Goal: Task Accomplishment & Management: Complete application form

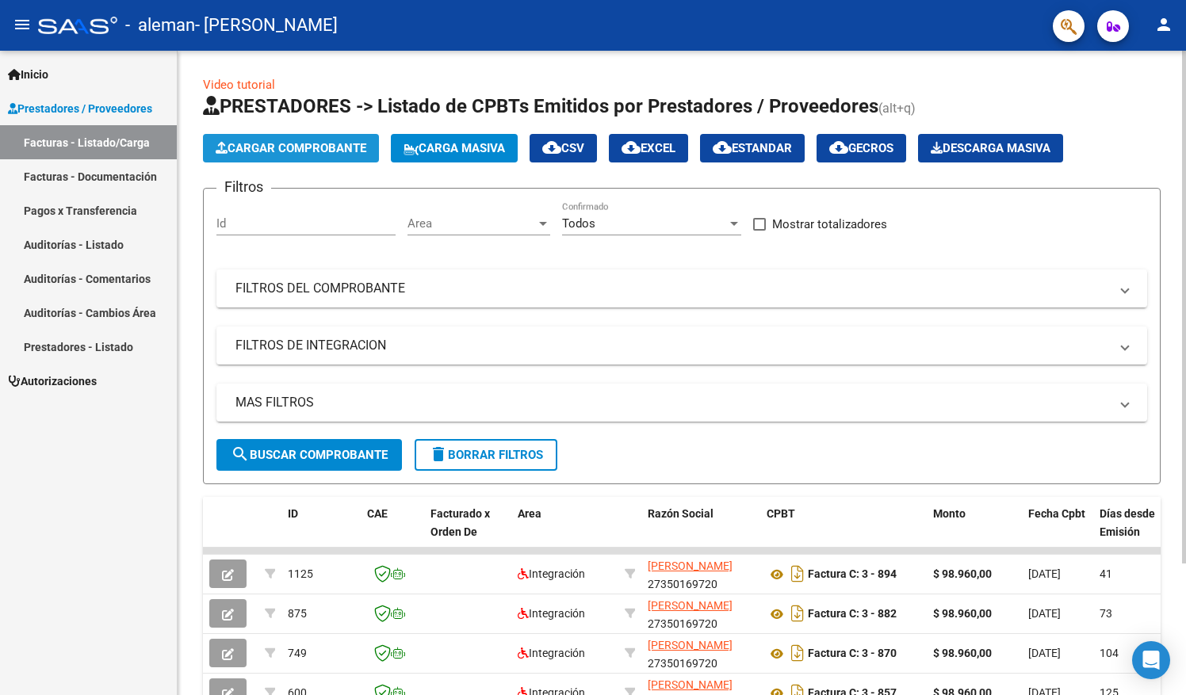
click at [360, 152] on span "Cargar Comprobante" at bounding box center [291, 148] width 151 height 14
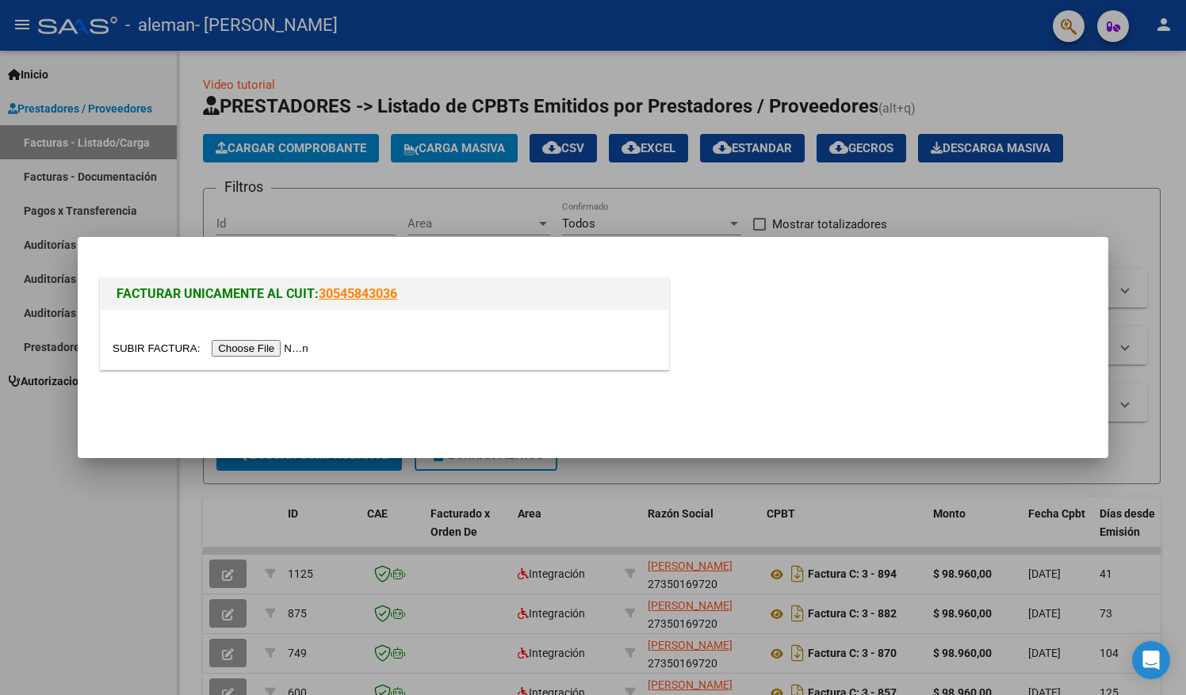
click at [258, 346] on input "file" at bounding box center [213, 348] width 201 height 17
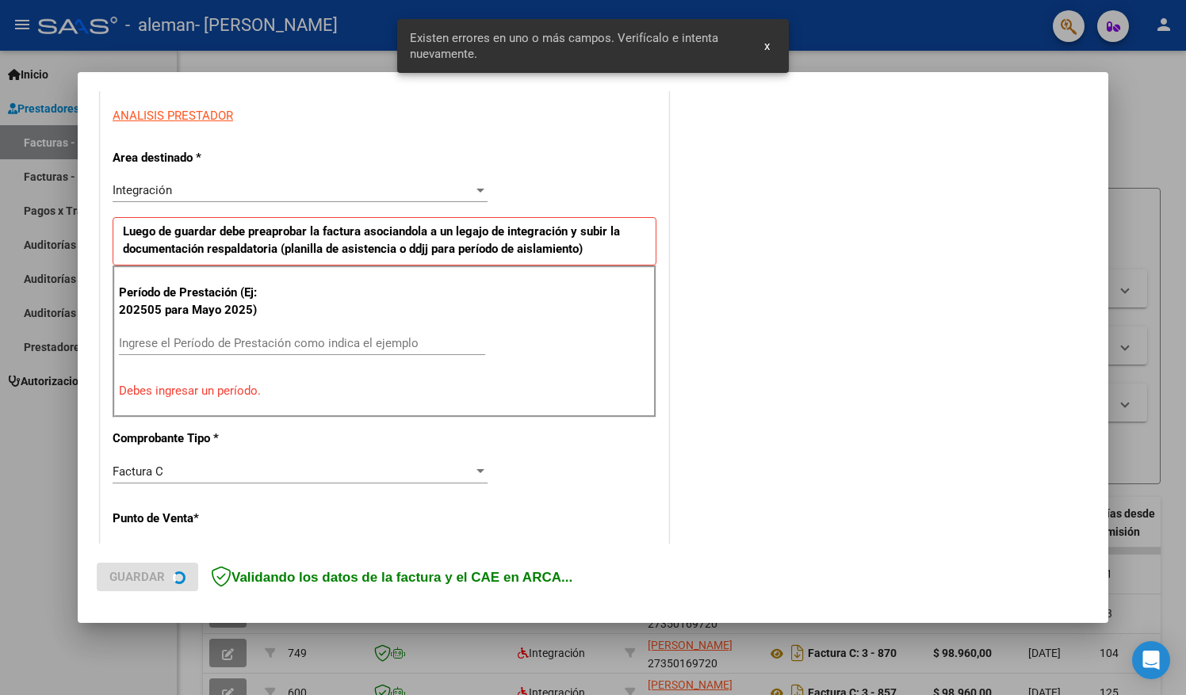
scroll to position [293, 0]
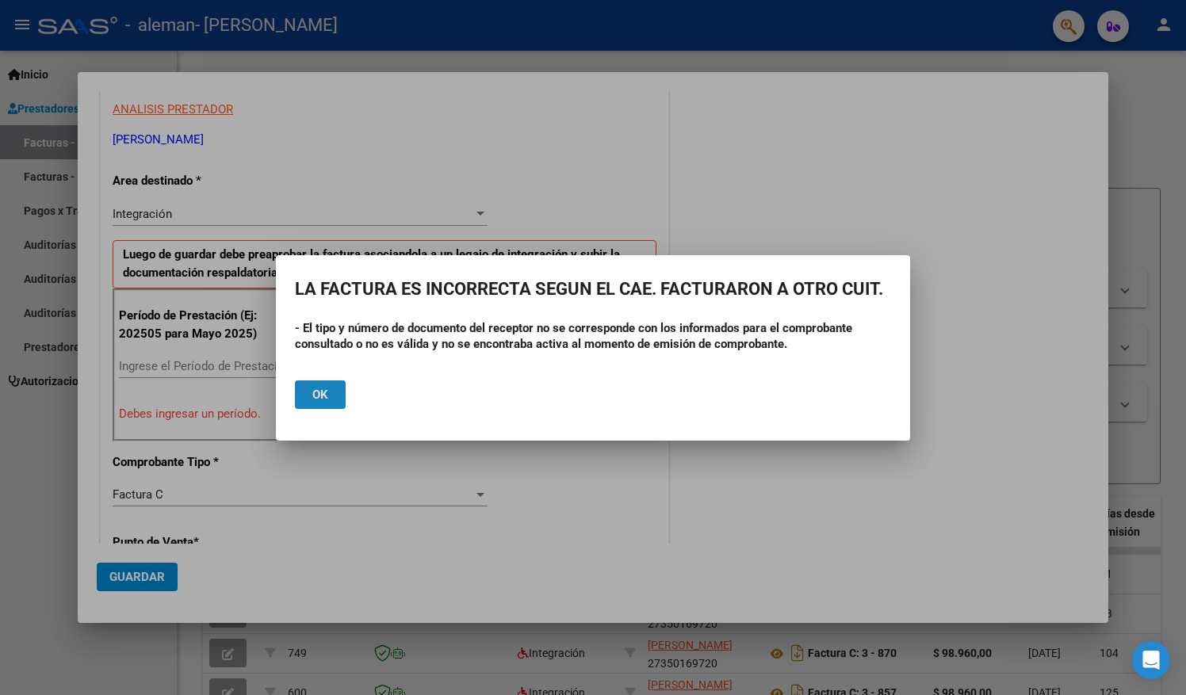
click at [311, 385] on button "Ok" at bounding box center [320, 394] width 51 height 29
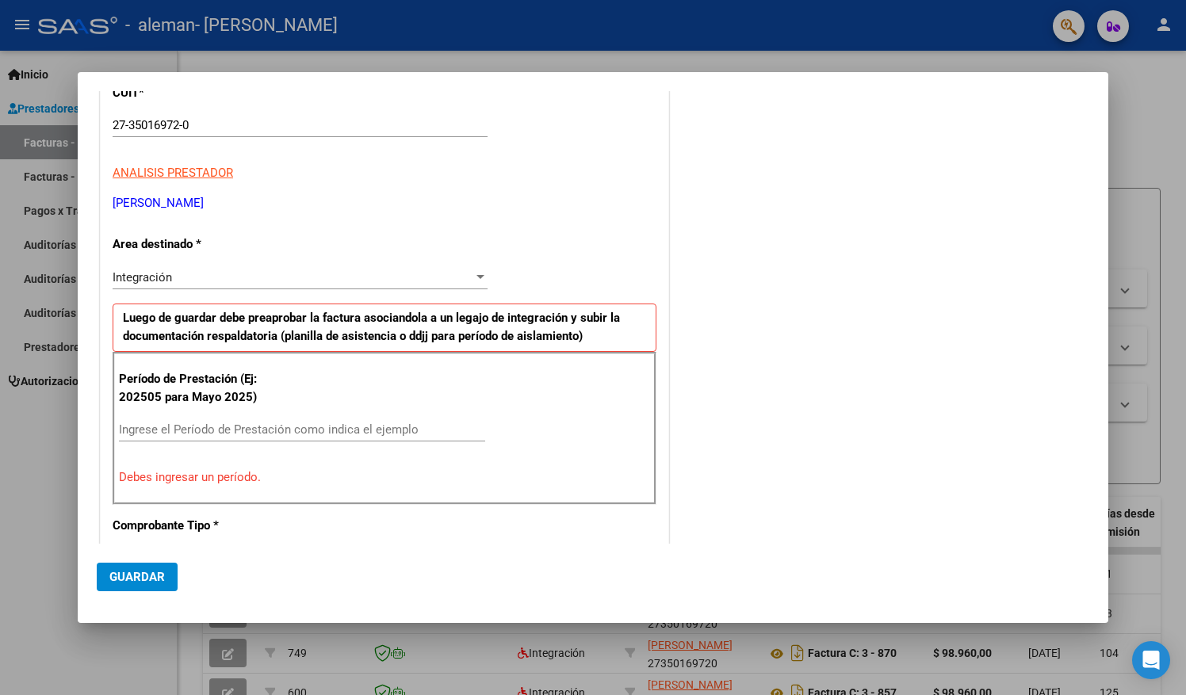
scroll to position [228, 0]
click at [241, 396] on p "Período de Prestación (Ej: 202505 para Mayo 2025)" at bounding box center [198, 390] width 159 height 36
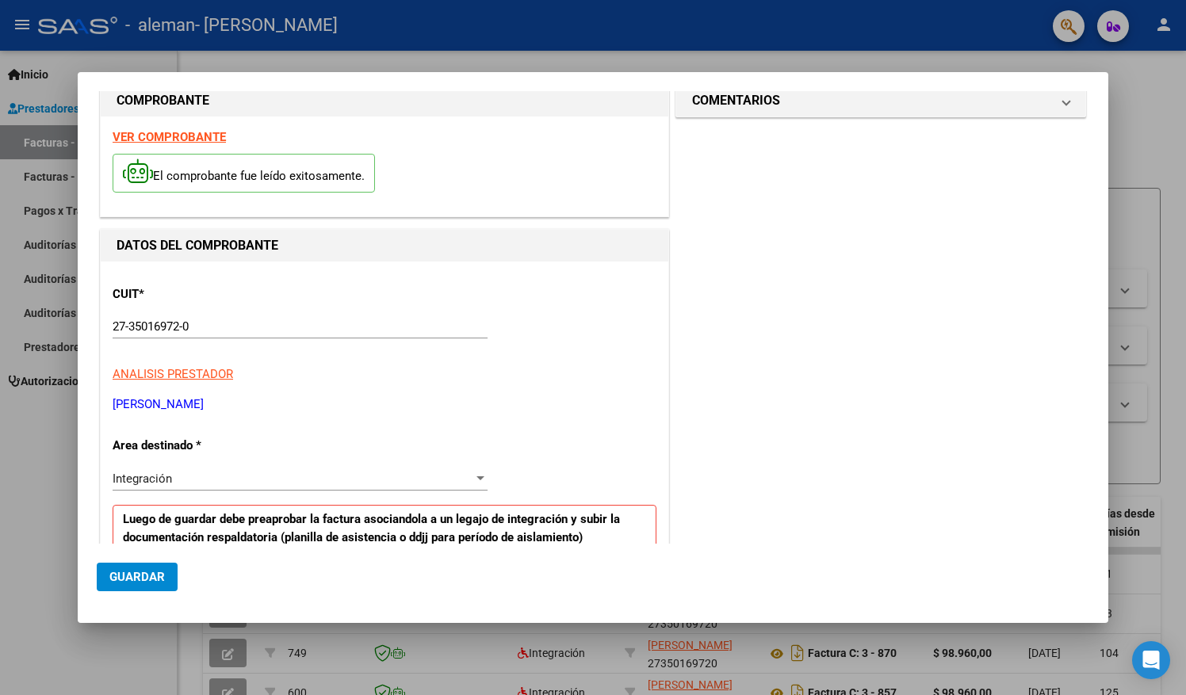
scroll to position [0, 0]
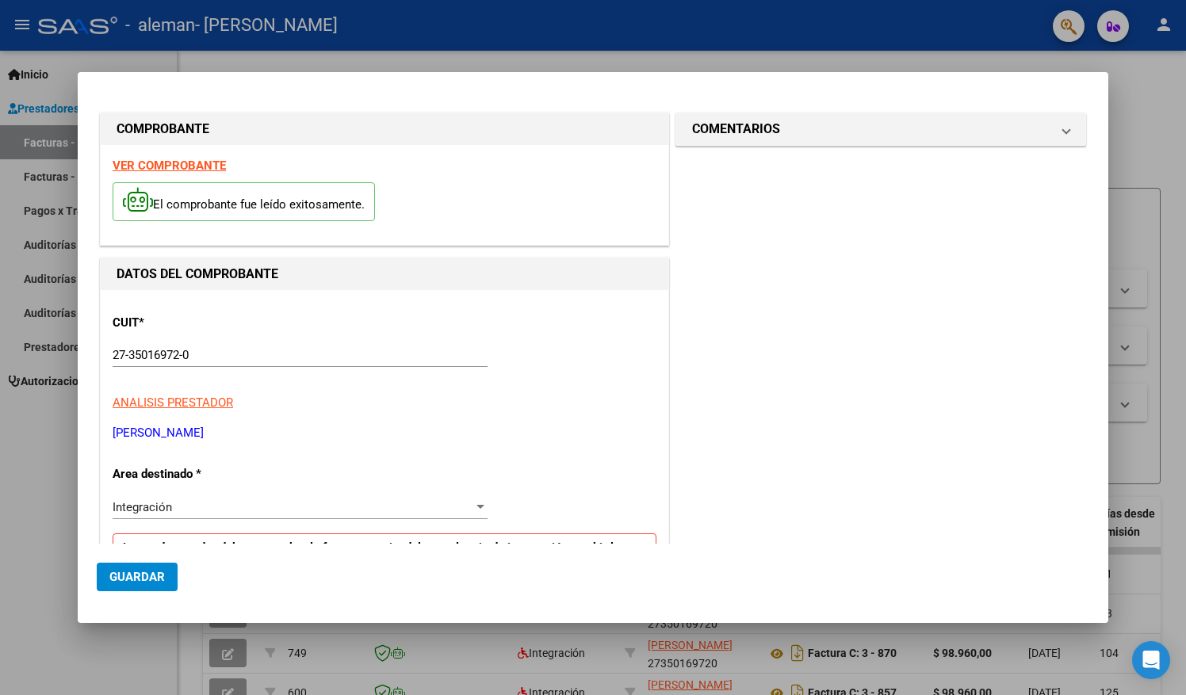
click at [1181, 128] on div at bounding box center [593, 347] width 1186 height 695
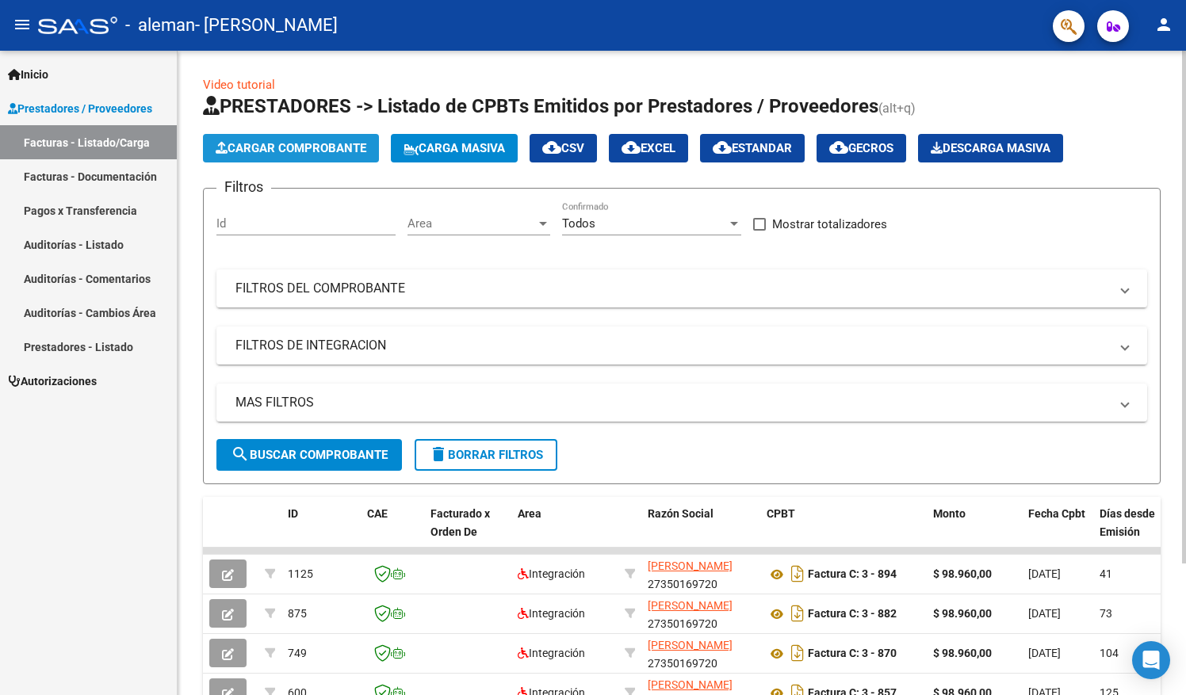
click at [281, 149] on span "Cargar Comprobante" at bounding box center [291, 148] width 151 height 14
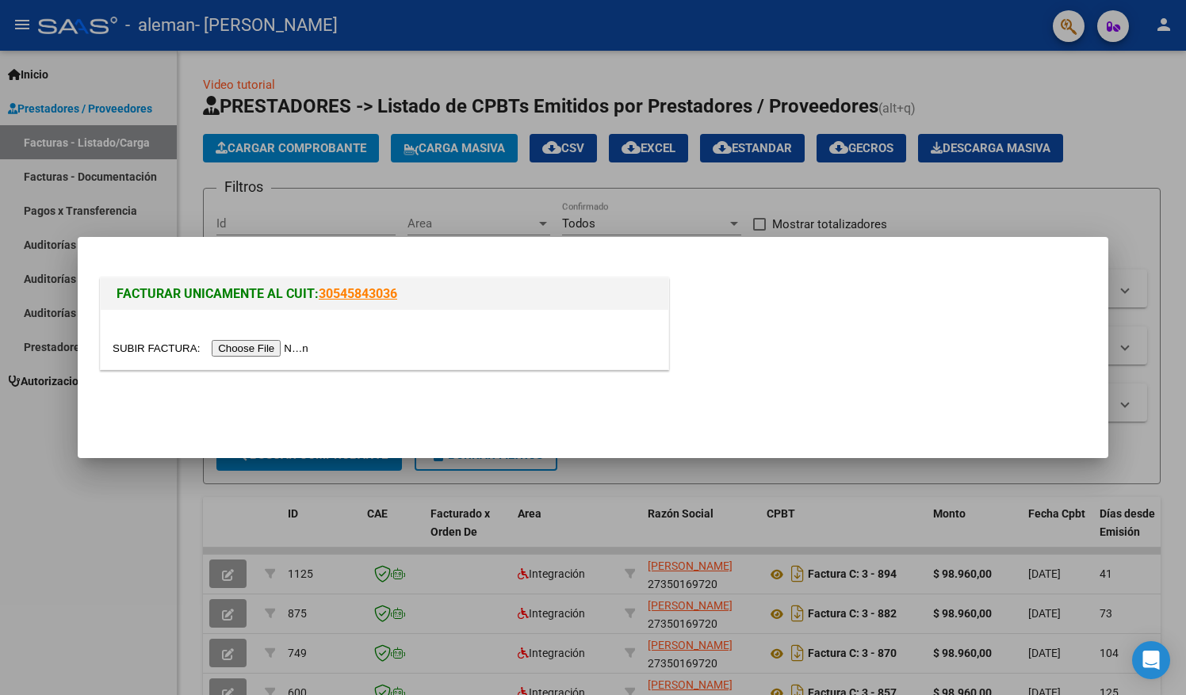
click at [254, 353] on input "file" at bounding box center [213, 348] width 201 height 17
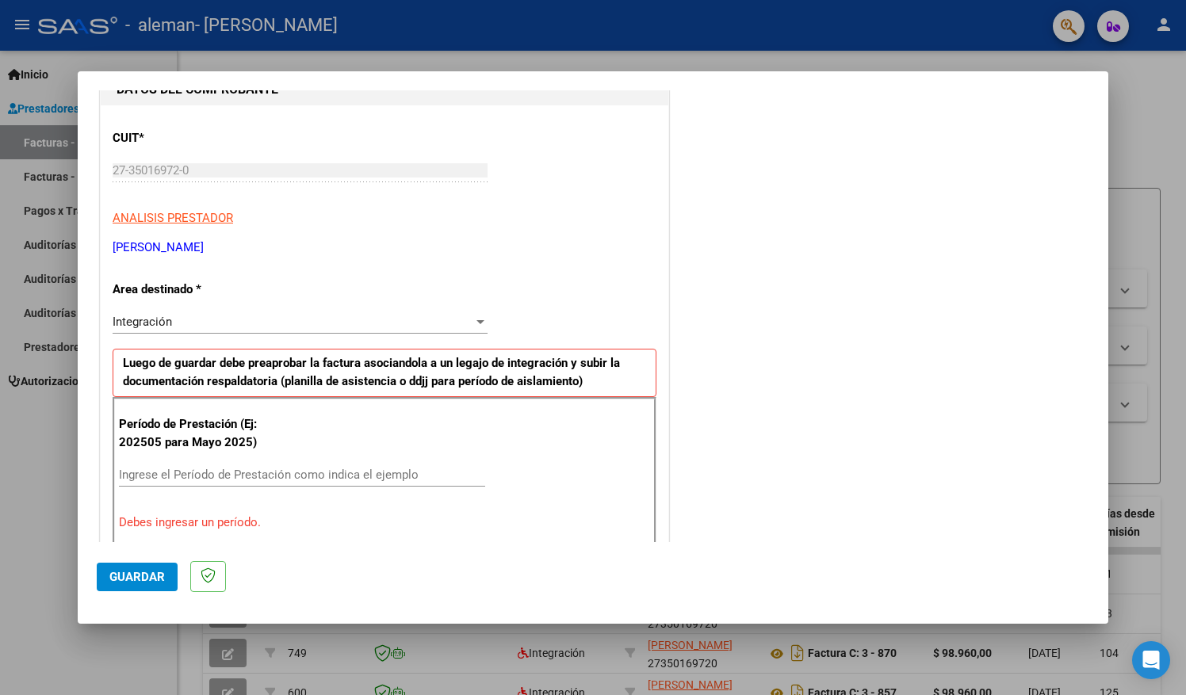
scroll to position [190, 0]
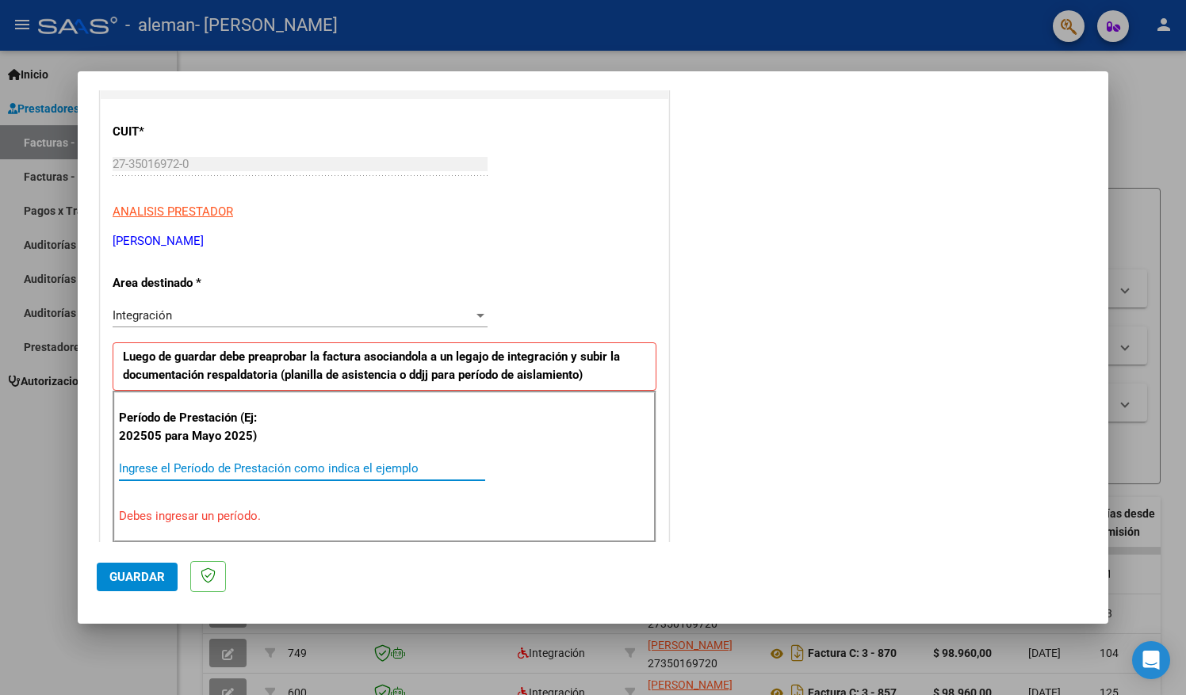
click at [296, 464] on input "Ingrese el Período de Prestación como indica el ejemplo" at bounding box center [302, 468] width 366 height 14
click at [292, 464] on input "Ingrese el Período de Prestación como indica el ejemplo" at bounding box center [302, 468] width 366 height 14
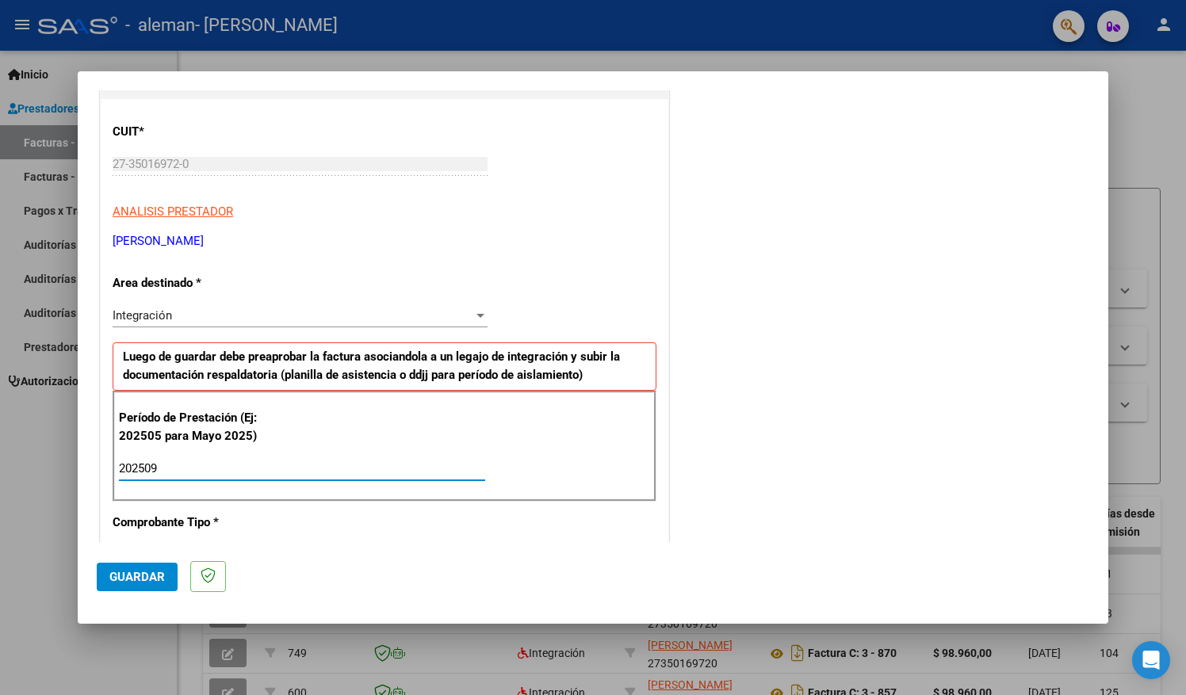
type input "202509"
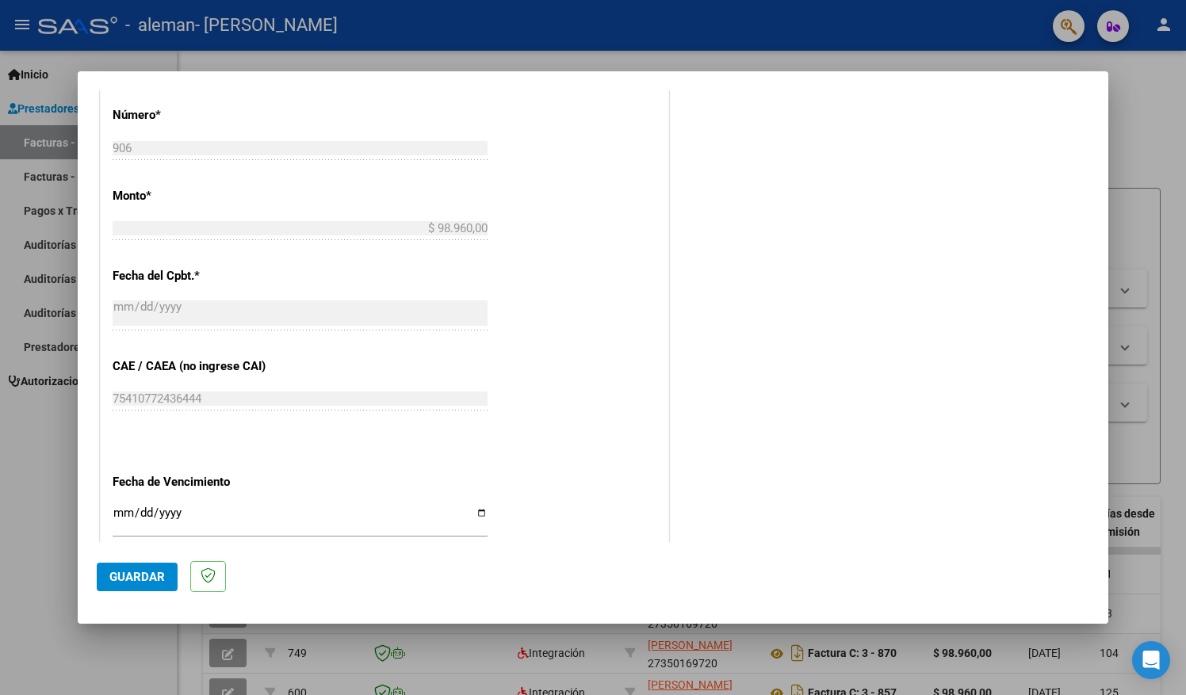
scroll to position [939, 0]
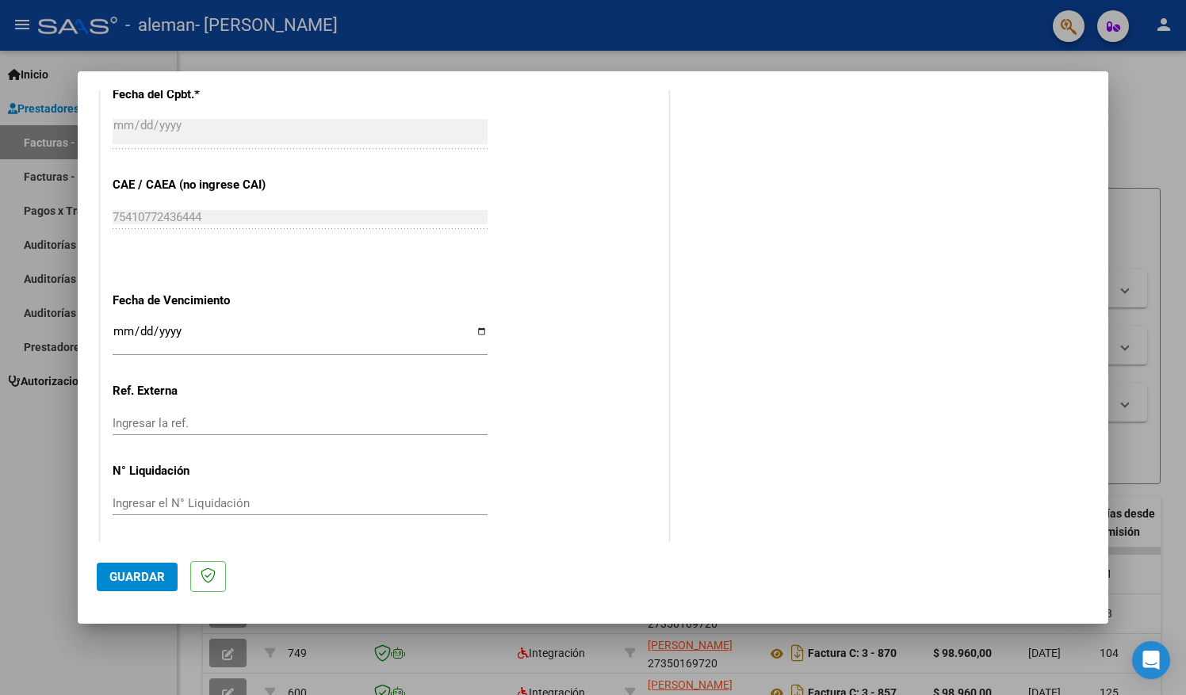
click at [130, 579] on span "Guardar" at bounding box center [136, 577] width 55 height 14
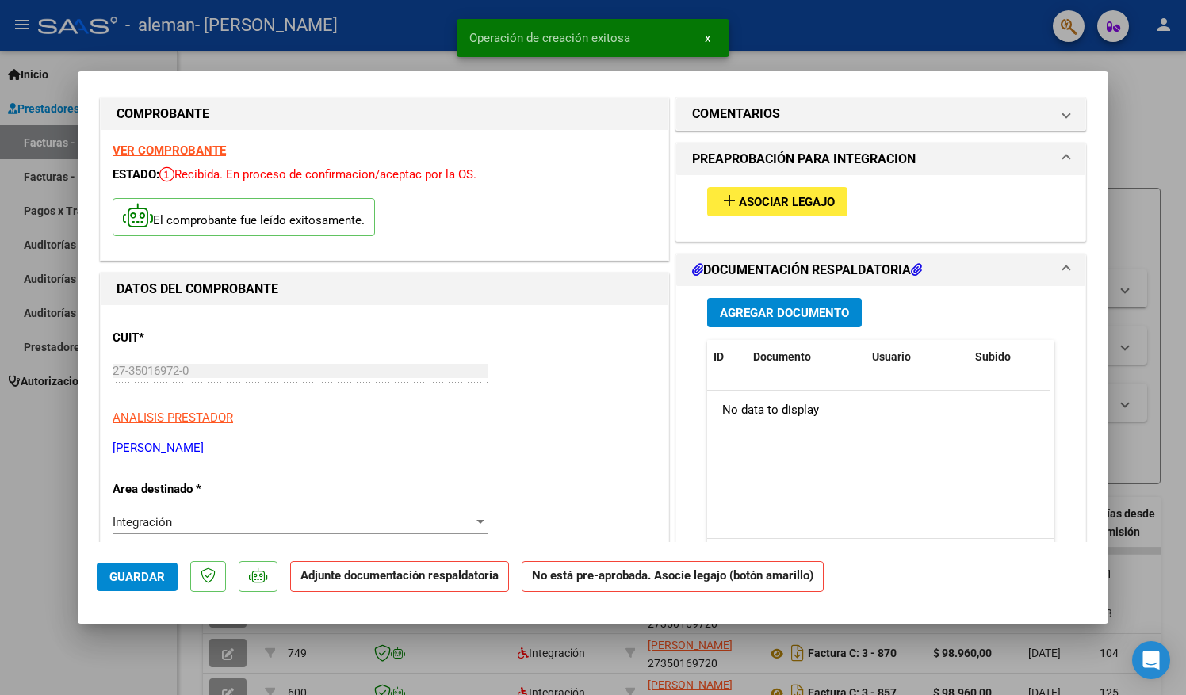
scroll to position [0, 0]
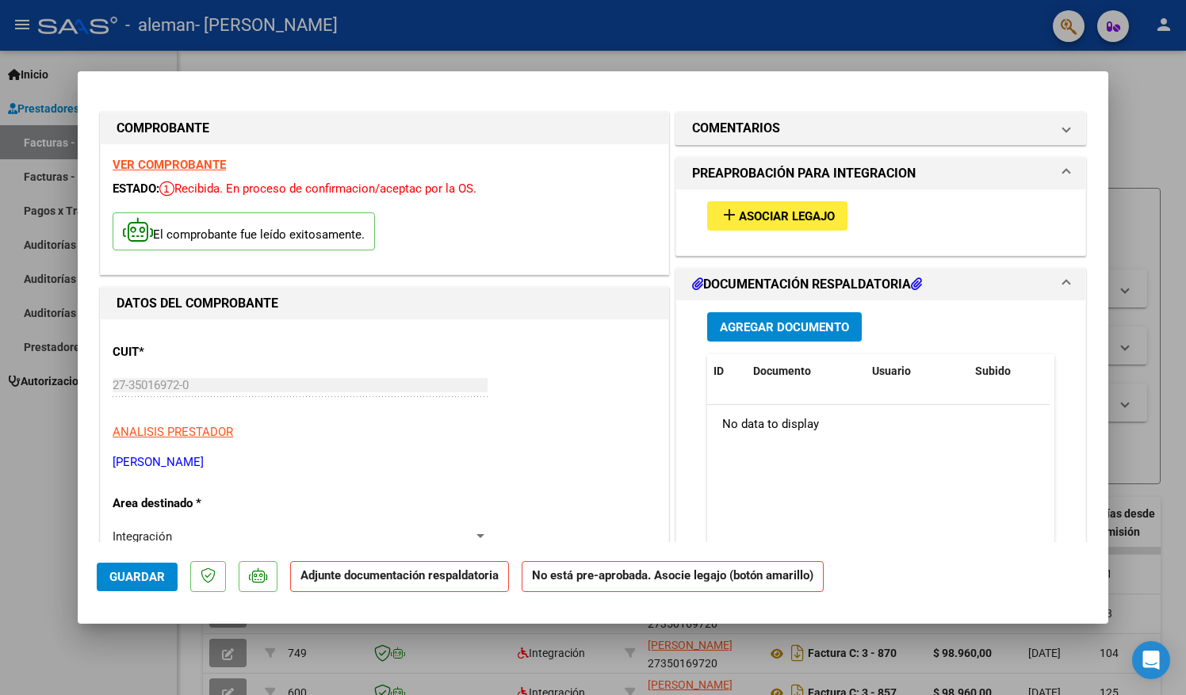
click at [820, 330] on span "Agregar Documento" at bounding box center [784, 327] width 129 height 14
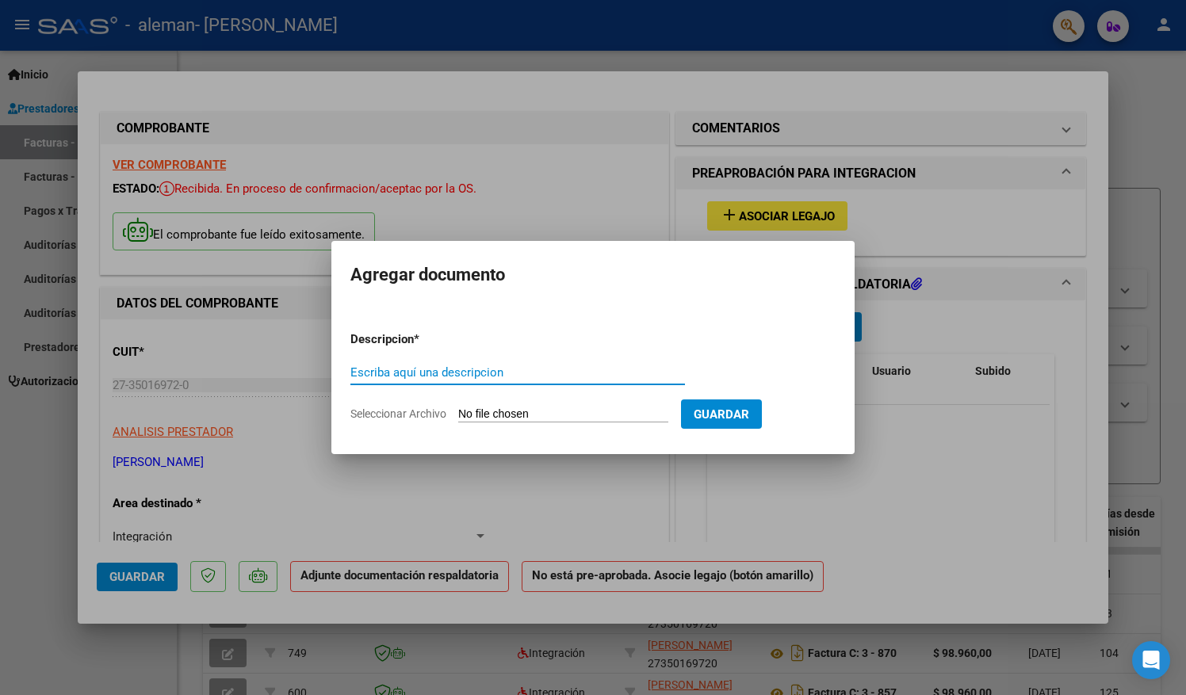
click at [571, 396] on div "Escriba aquí una descripcion" at bounding box center [517, 380] width 334 height 39
click at [557, 369] on input "Escriba aquí una descripcion" at bounding box center [517, 372] width 334 height 14
type input "planilla asistencias septiembre"
click at [556, 417] on input "Seleccionar Archivo" at bounding box center [563, 414] width 210 height 15
type input "C:\fakepath\PLANILLA DE ASISTENCIA DE PRESTACIONES - sep.pdf"
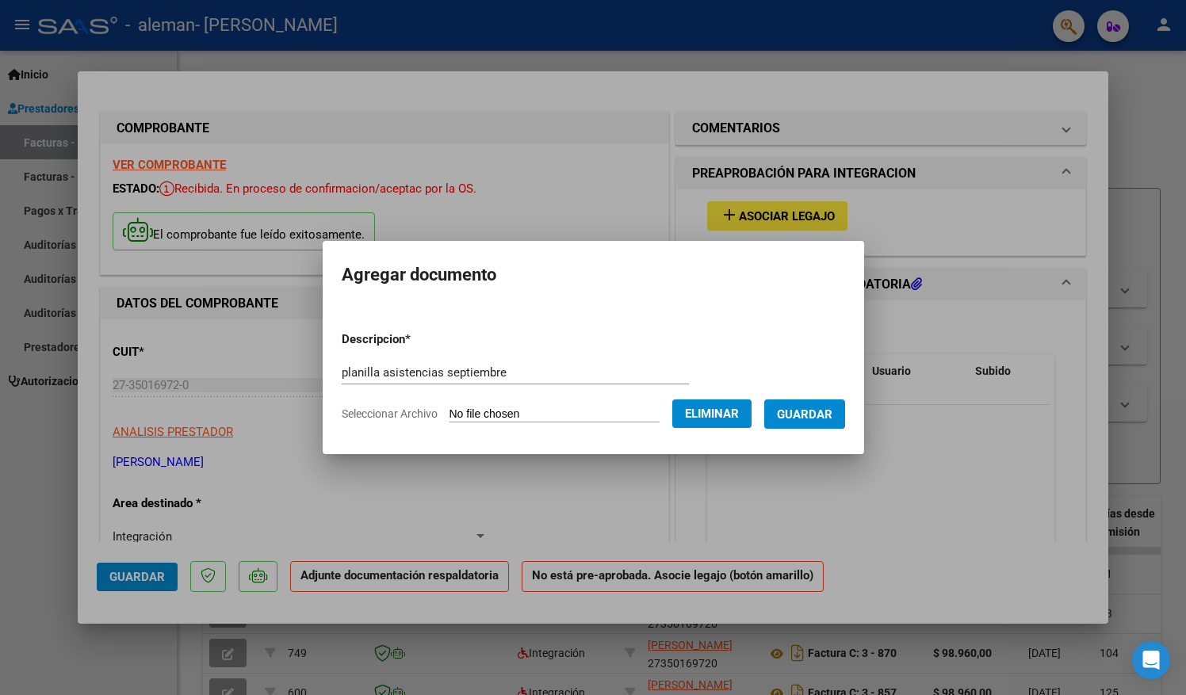
click at [823, 412] on span "Guardar" at bounding box center [804, 414] width 55 height 14
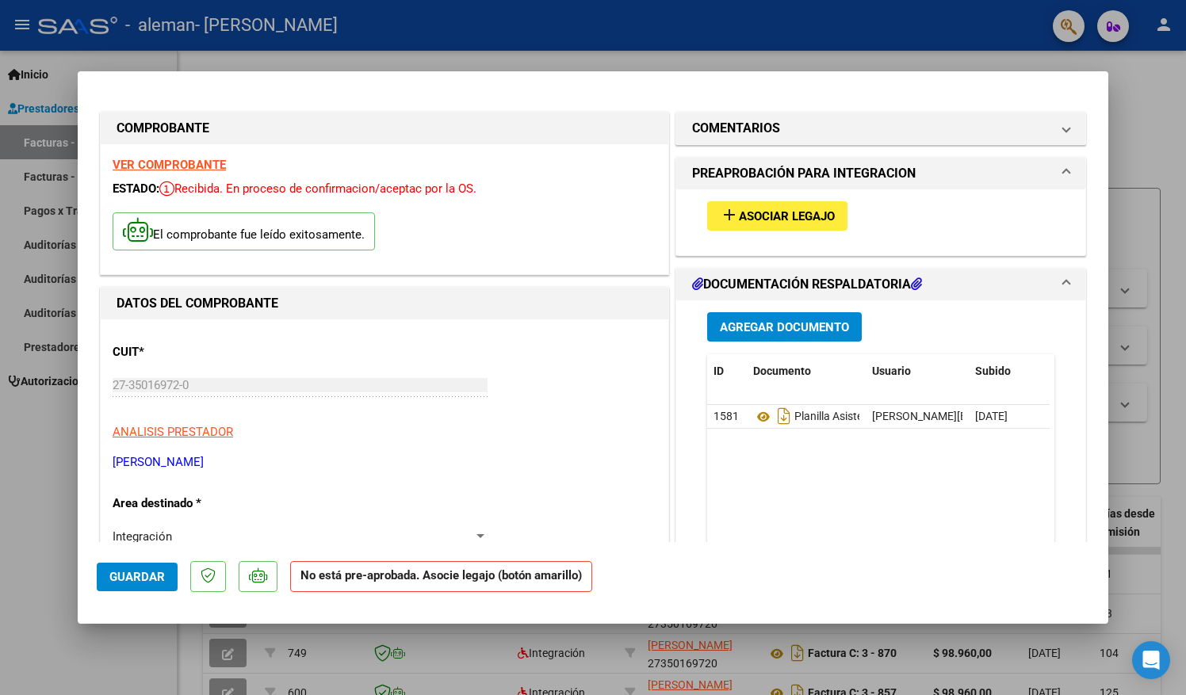
click at [815, 173] on h1 "PREAPROBACIÓN PARA INTEGRACION" at bounding box center [804, 173] width 224 height 19
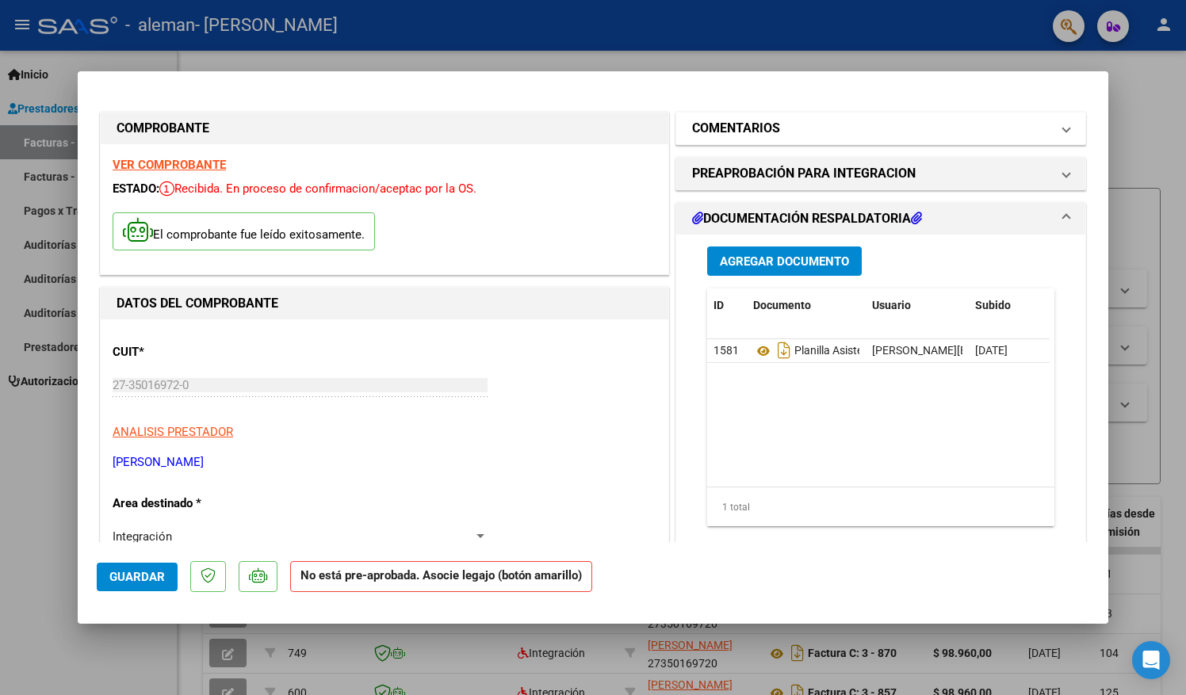
click at [869, 132] on mat-panel-title "COMENTARIOS" at bounding box center [871, 128] width 358 height 19
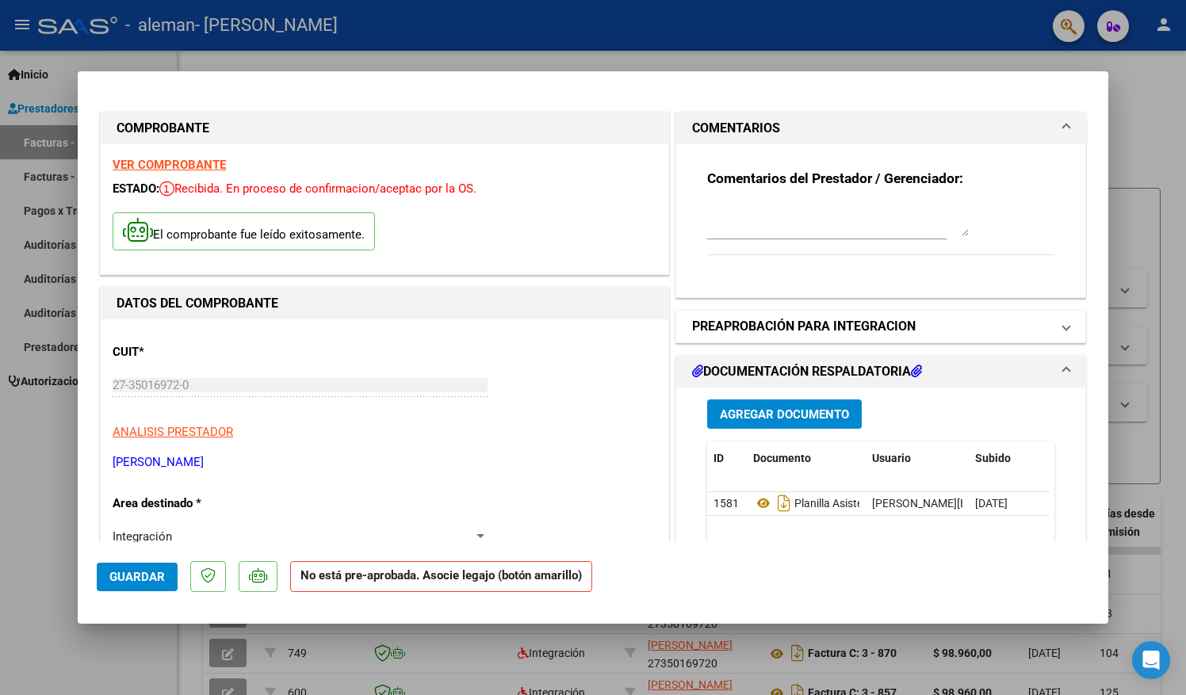
click at [883, 312] on mat-expansion-panel-header "PREAPROBACIÓN PARA INTEGRACION" at bounding box center [880, 327] width 409 height 32
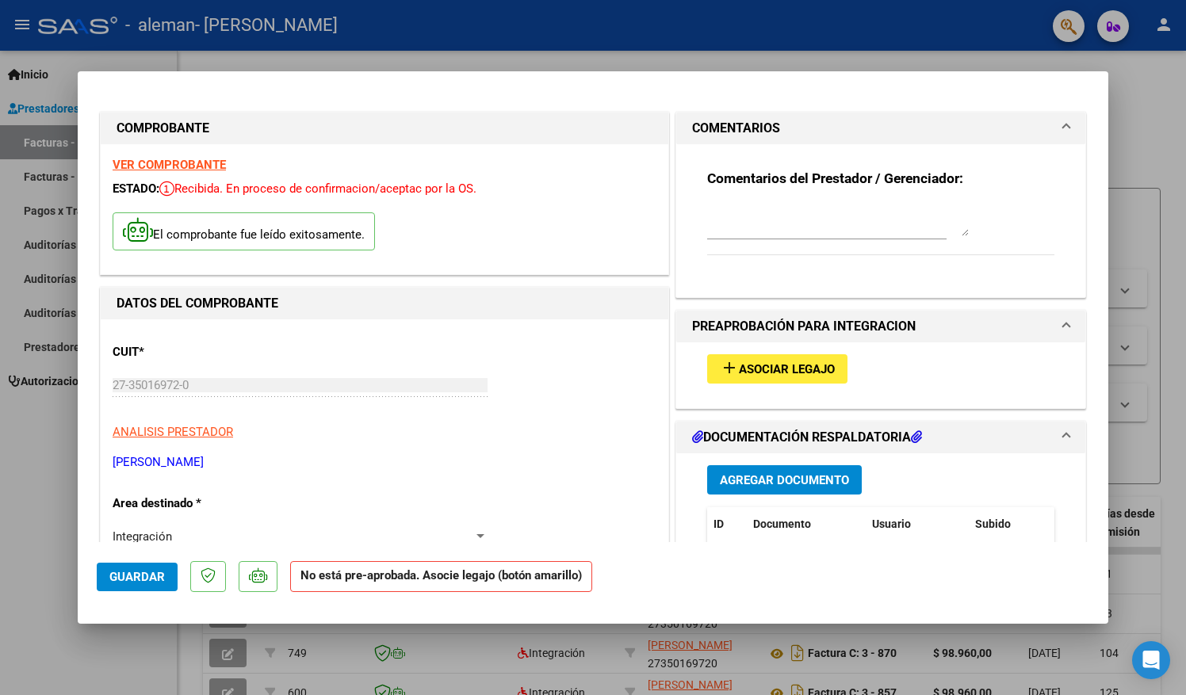
click at [804, 366] on span "Asociar Legajo" at bounding box center [787, 369] width 96 height 14
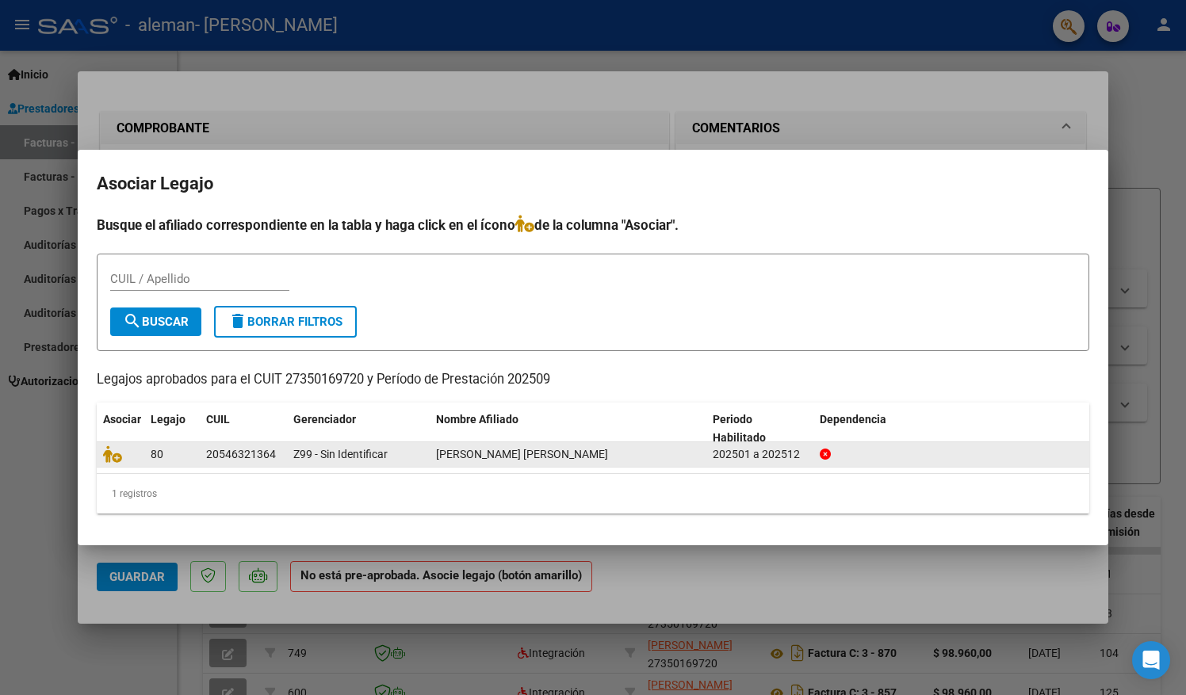
click at [601, 459] on div "[PERSON_NAME] [PERSON_NAME]" at bounding box center [568, 454] width 264 height 18
click at [732, 453] on div "202501 a 202512" at bounding box center [760, 454] width 94 height 18
click at [728, 455] on div "202501 a 202512" at bounding box center [760, 454] width 94 height 18
click at [111, 456] on icon at bounding box center [112, 453] width 19 height 17
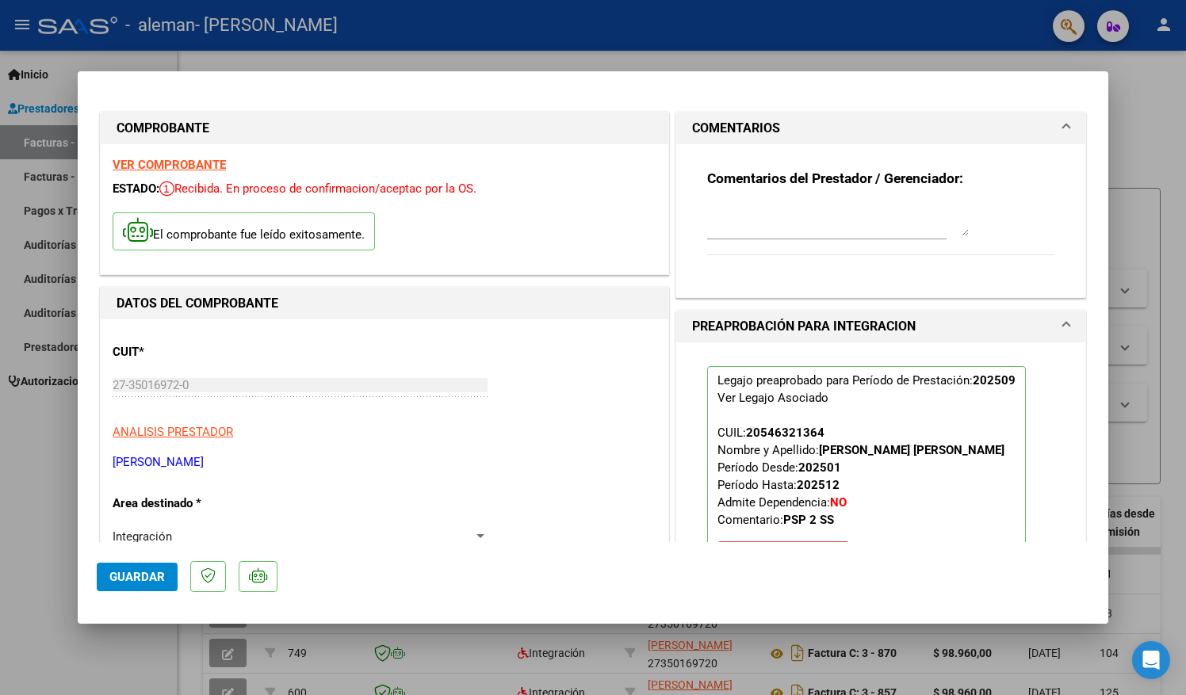
click at [139, 580] on span "Guardar" at bounding box center [136, 577] width 55 height 14
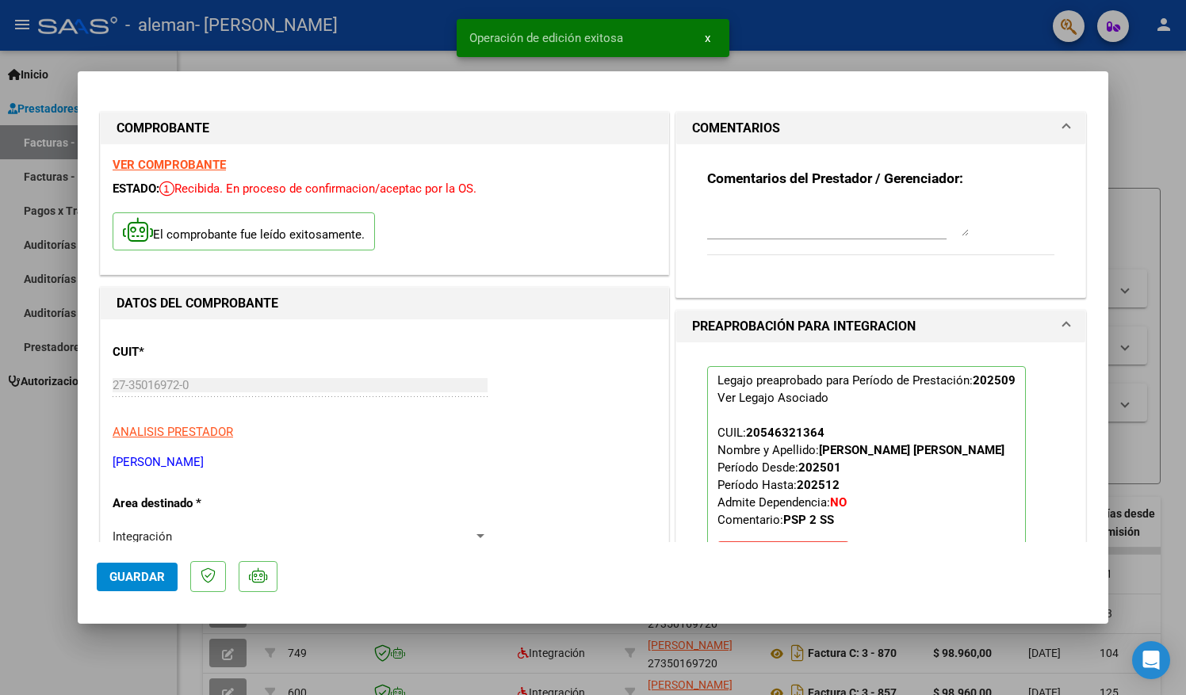
click at [1167, 67] on div at bounding box center [593, 347] width 1186 height 695
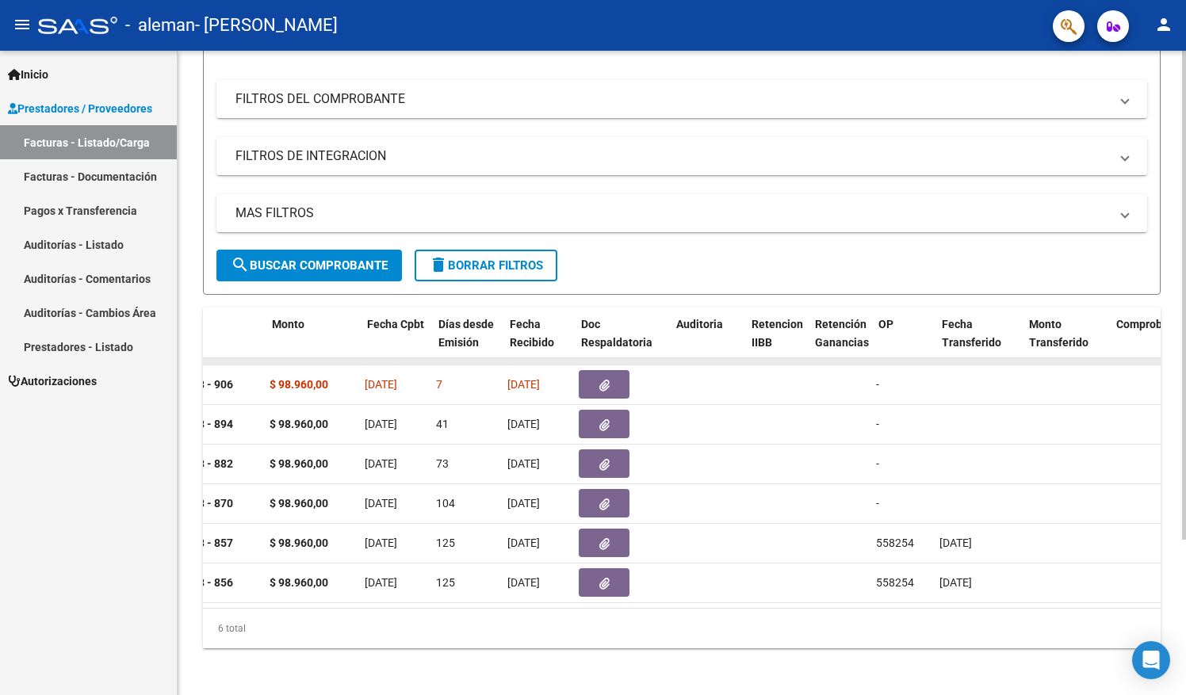
scroll to position [0, 668]
